Goal: Browse casually

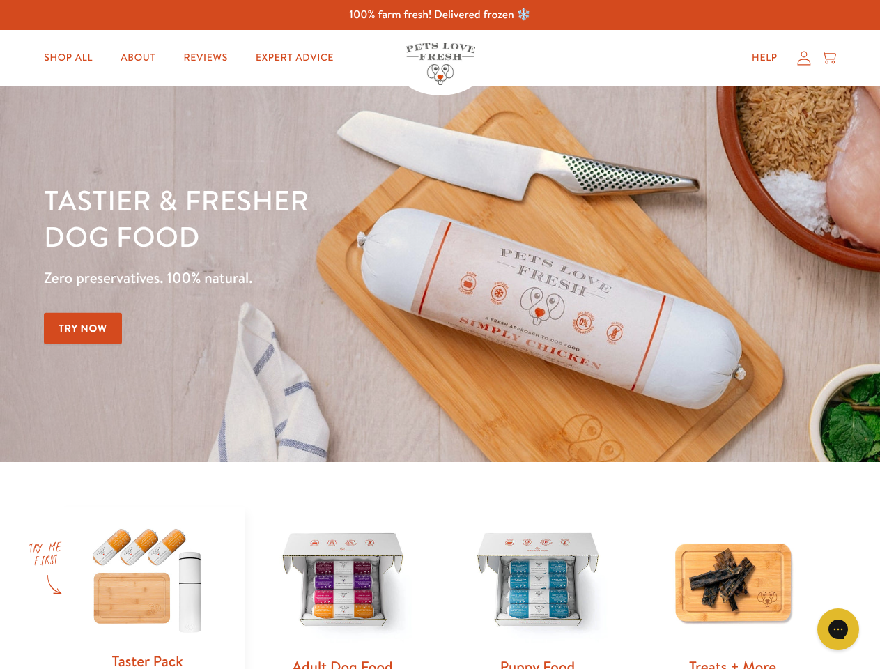
click at [440, 335] on div "Tastier & fresher dog food Zero preservatives. 100% natural. Try Now" at bounding box center [308, 274] width 528 height 184
click at [838, 629] on icon "Gorgias live chat" at bounding box center [838, 628] width 13 height 13
